Goal: Navigation & Orientation: Find specific page/section

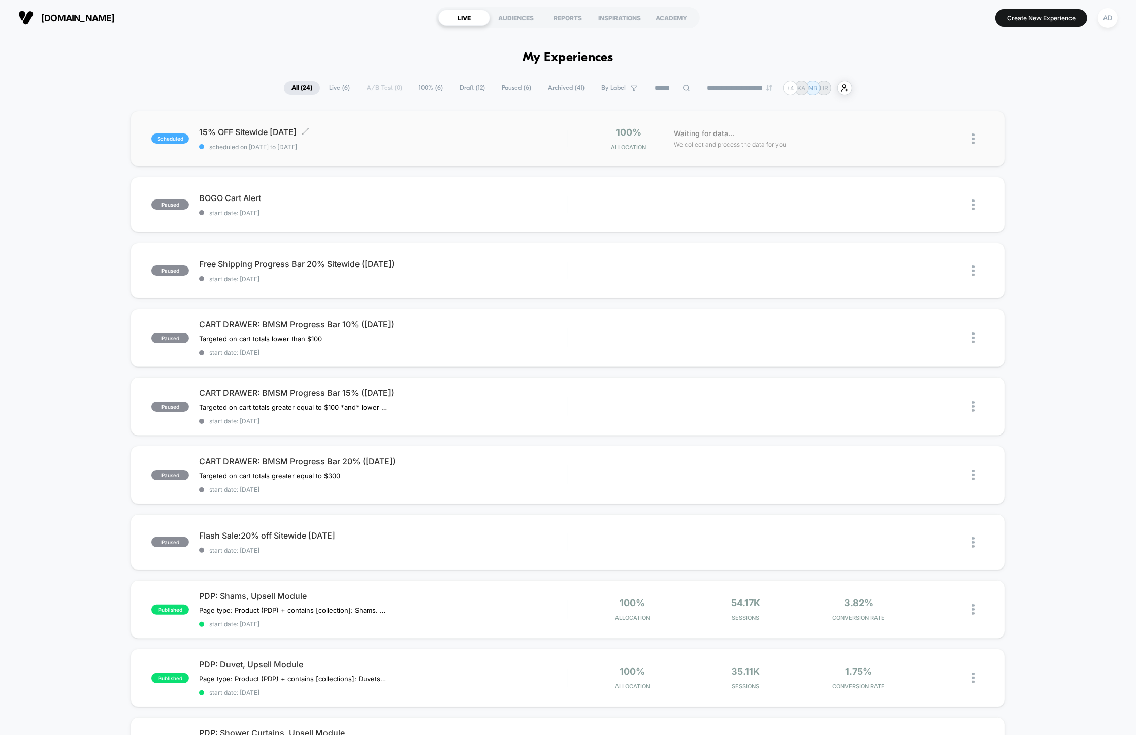
click at [347, 134] on span "15% OFF Sitewide [DATE] Click to edit experience details" at bounding box center [383, 132] width 368 height 10
click at [342, 191] on div "paused BOGO Cart Alert start date: [DATE] Edit Duplicate Preview Start" at bounding box center [568, 205] width 874 height 56
